Goal: Task Accomplishment & Management: Complete application form

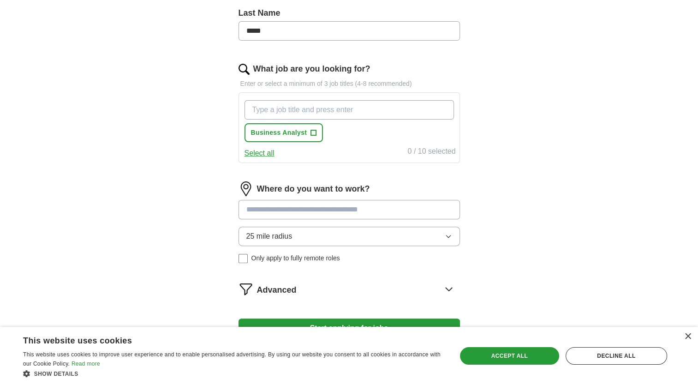
scroll to position [296, 0]
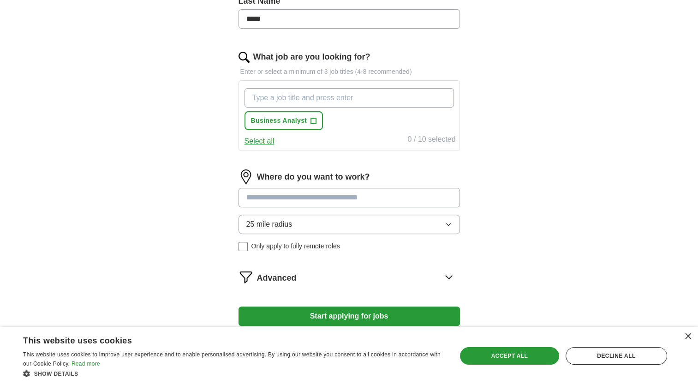
click at [267, 104] on input "What job are you looking for?" at bounding box center [350, 97] width 210 height 19
click at [265, 121] on span "Business Analyst" at bounding box center [279, 121] width 56 height 10
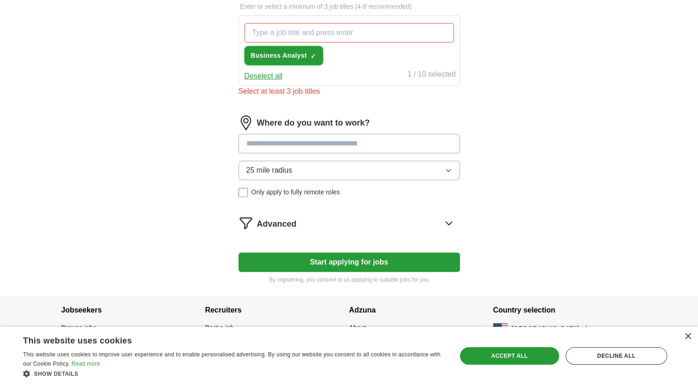
scroll to position [364, 0]
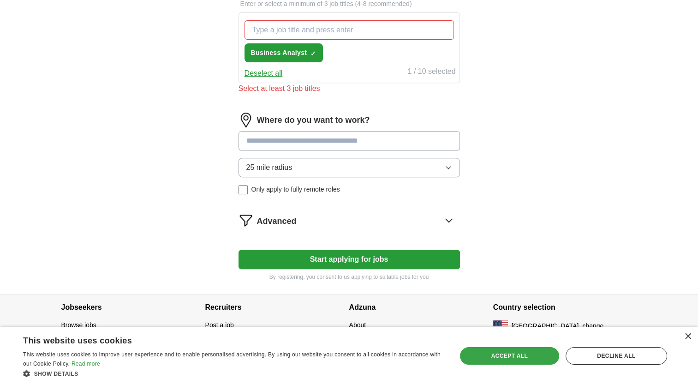
click at [503, 354] on div "Accept all" at bounding box center [509, 356] width 99 height 18
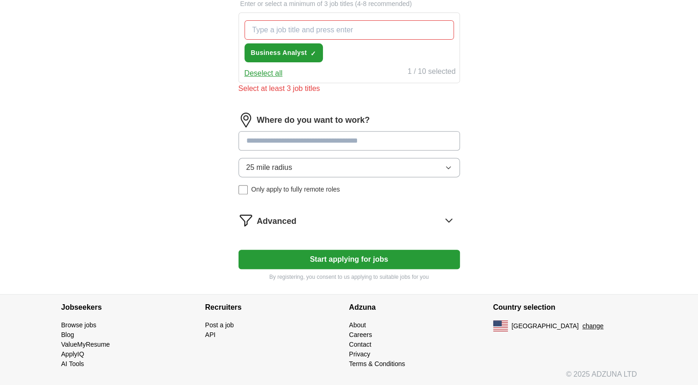
click at [347, 259] on button "Start applying for jobs" at bounding box center [350, 259] width 222 height 19
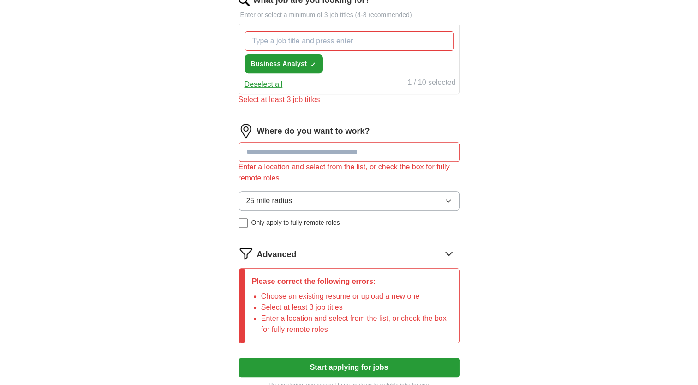
scroll to position [375, 0]
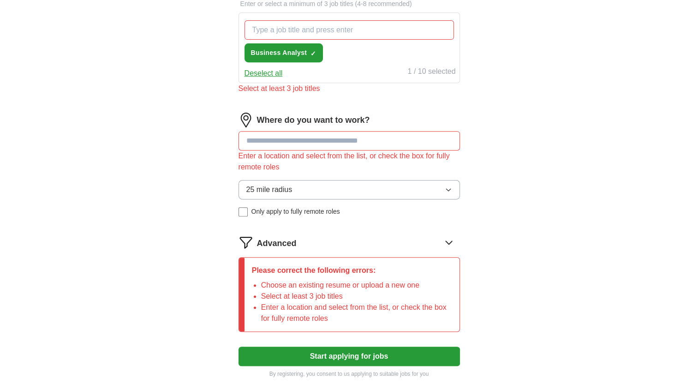
click at [290, 134] on input at bounding box center [350, 140] width 222 height 19
type input "*********"
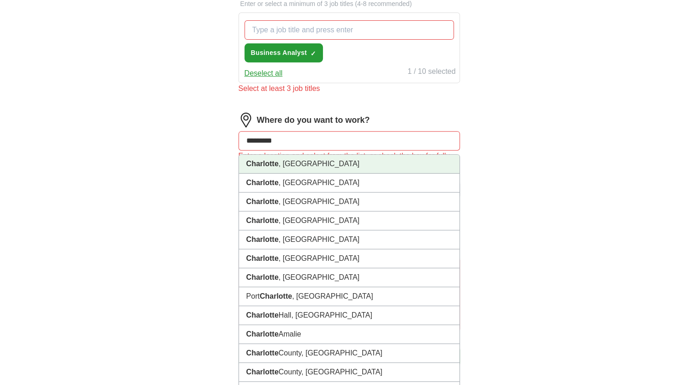
click at [288, 163] on li "[GEOGRAPHIC_DATA] , [GEOGRAPHIC_DATA]" at bounding box center [349, 164] width 221 height 19
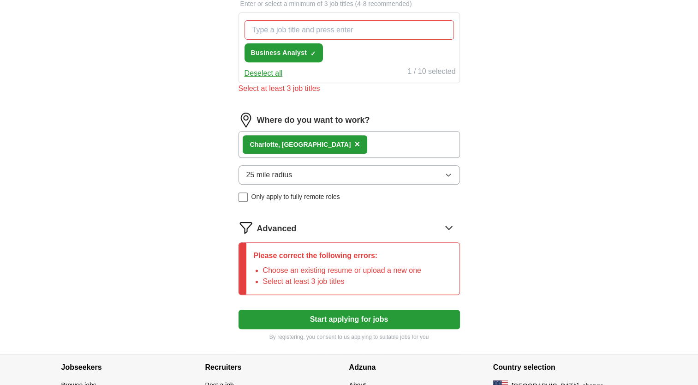
click at [364, 317] on button "Start applying for jobs" at bounding box center [350, 319] width 222 height 19
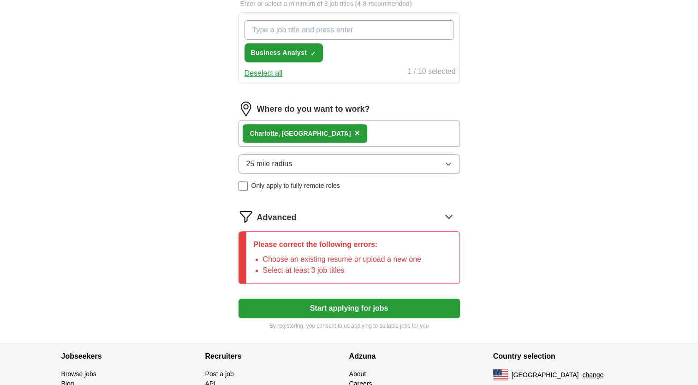
click at [277, 28] on input "What job are you looking for?" at bounding box center [350, 29] width 210 height 19
type input "B"
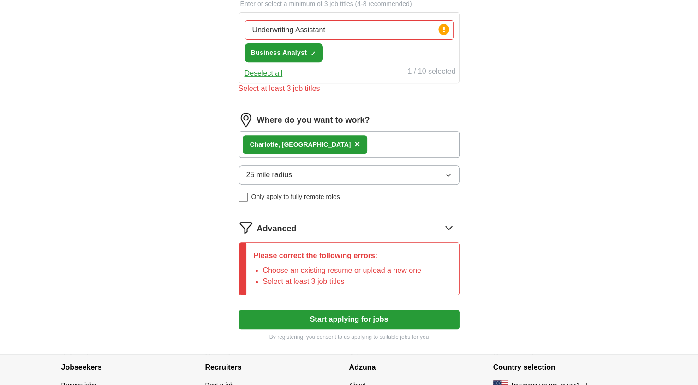
click at [325, 310] on button "Start applying for jobs" at bounding box center [350, 319] width 222 height 19
click at [353, 35] on input "Underwriting Assistant" at bounding box center [350, 29] width 210 height 19
click at [382, 322] on button "Start applying for jobs" at bounding box center [350, 319] width 222 height 19
click at [297, 317] on button "Start applying for jobs" at bounding box center [350, 319] width 222 height 19
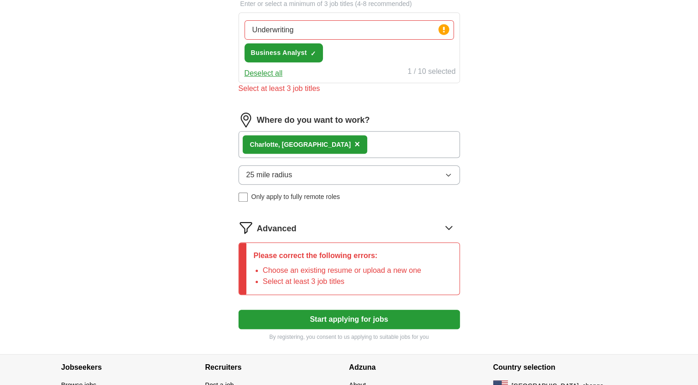
click at [342, 24] on input "Underwriting" at bounding box center [350, 29] width 210 height 19
type input "U"
click at [357, 47] on div "Business Anaylst Press return to add title Business Analyst ✓ ×" at bounding box center [349, 41] width 213 height 49
click at [294, 29] on input "Business Anaylst" at bounding box center [350, 29] width 210 height 19
click at [312, 311] on button "Start applying for jobs" at bounding box center [350, 319] width 222 height 19
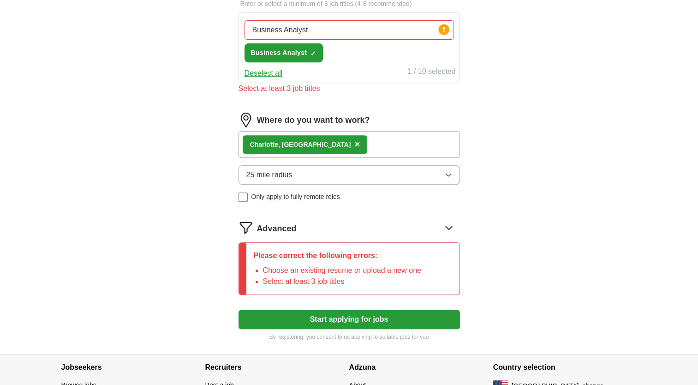
click at [312, 312] on button "Start applying for jobs" at bounding box center [350, 319] width 222 height 19
click at [321, 27] on input "Business Analyst" at bounding box center [350, 29] width 210 height 19
type input "B"
click at [255, 70] on button "Deselect all" at bounding box center [264, 73] width 38 height 11
click at [332, 315] on button "Start applying for jobs" at bounding box center [350, 319] width 222 height 19
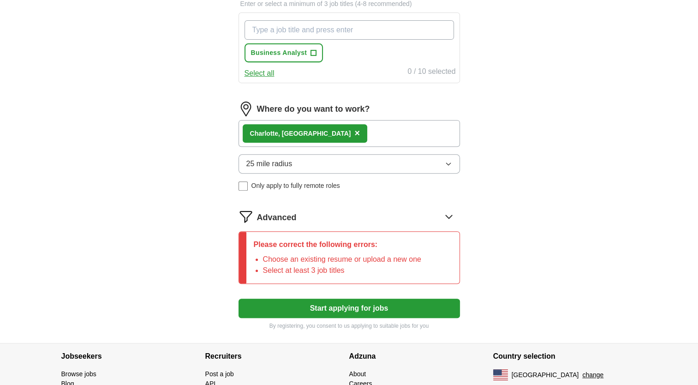
click at [365, 27] on input "What job are you looking for?" at bounding box center [350, 29] width 210 height 19
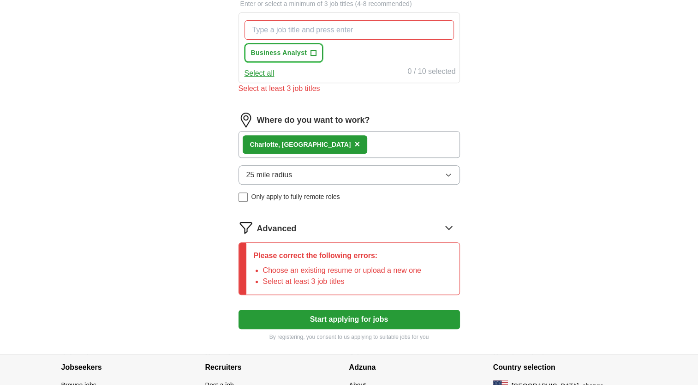
click at [314, 53] on span "+" at bounding box center [314, 52] width 6 height 7
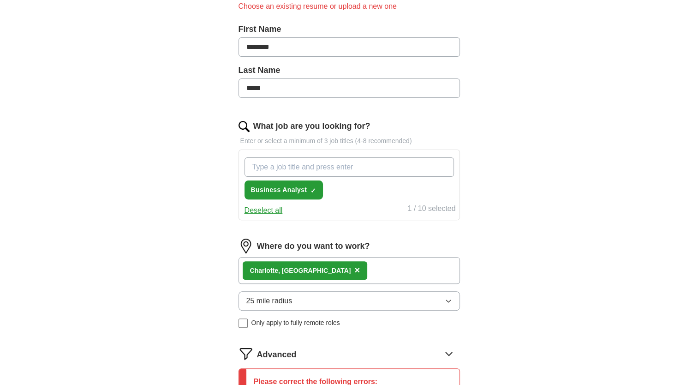
click at [353, 162] on input "What job are you looking for?" at bounding box center [350, 166] width 210 height 19
type input "i"
type input "Insu"
